Goal: Information Seeking & Learning: Check status

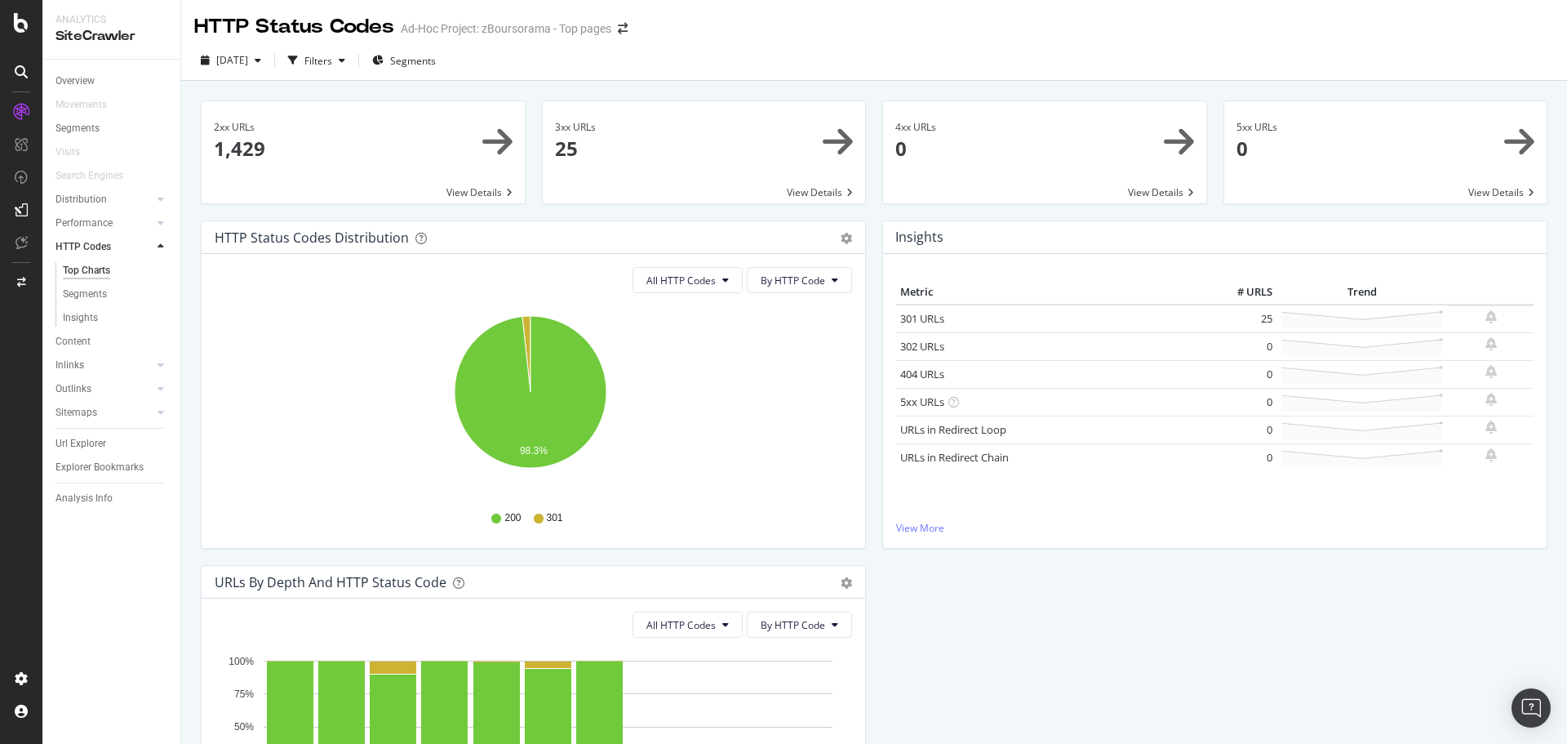
click at [305, 60] on div "[DATE] Filters Segments" at bounding box center [318, 60] width 248 height 26
click at [261, 60] on icon "button" at bounding box center [258, 61] width 7 height 10
click at [34, 711] on div at bounding box center [21, 711] width 39 height 26
click at [72, 714] on div "Overview Movements Segments Visits Search Engines Distribution Top Charts Segme…" at bounding box center [111, 402] width 138 height 684
click at [7, 719] on div at bounding box center [21, 711] width 39 height 26
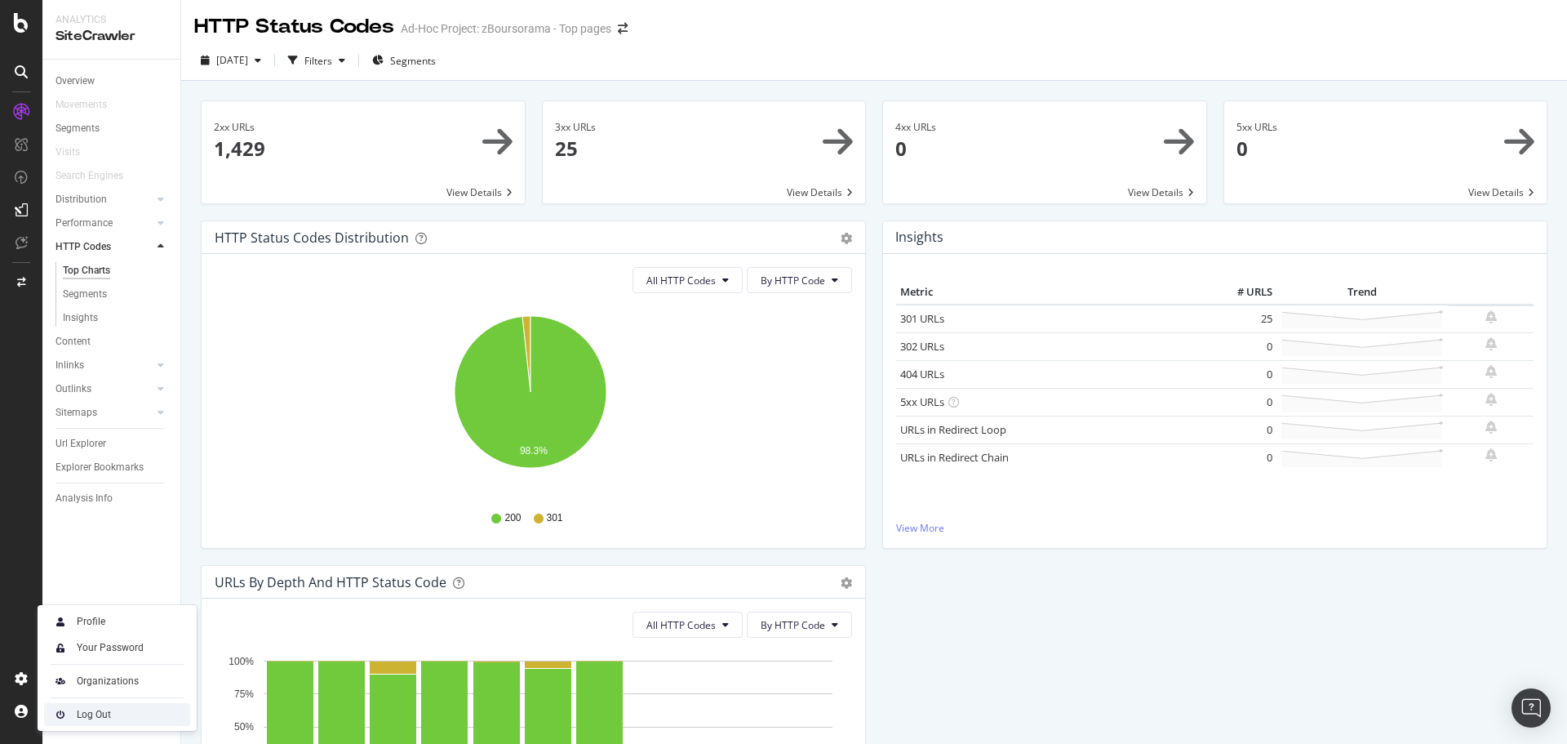
click at [56, 709] on img at bounding box center [61, 715] width 20 height 20
